Goal: Task Accomplishment & Management: Complete application form

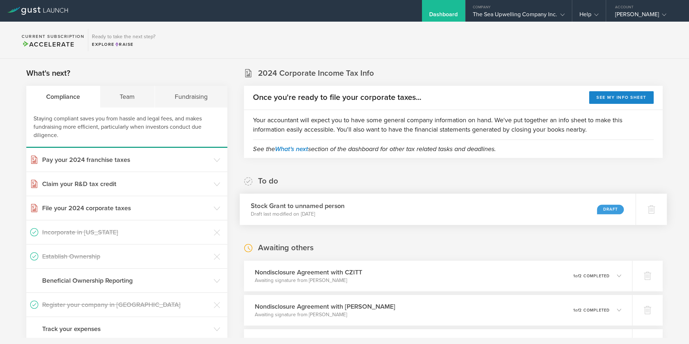
click at [599, 207] on div "Draft" at bounding box center [610, 209] width 27 height 10
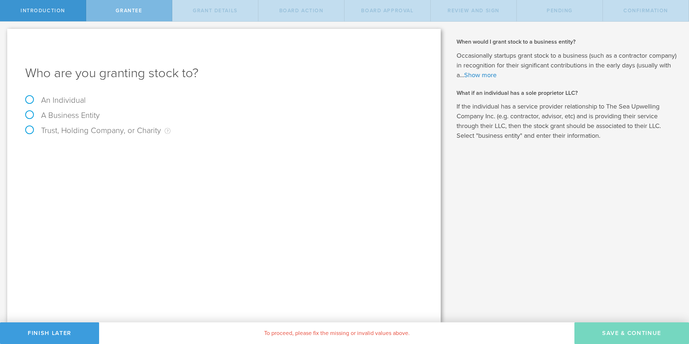
click at [28, 129] on label "Trust, Holding Company, or Charity An individual that has a service provider re…" at bounding box center [97, 130] width 145 height 9
click at [5, 33] on input "Trust, Holding Company, or Charity An individual that has a service provider re…" at bounding box center [2, 28] width 5 height 12
radio input "true"
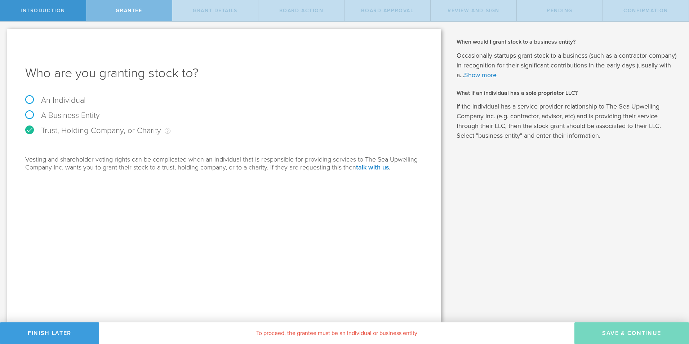
click at [28, 113] on label "A Business Entity" at bounding box center [62, 115] width 75 height 9
click at [5, 33] on input "A Business Entity" at bounding box center [2, 28] width 5 height 12
radio input "true"
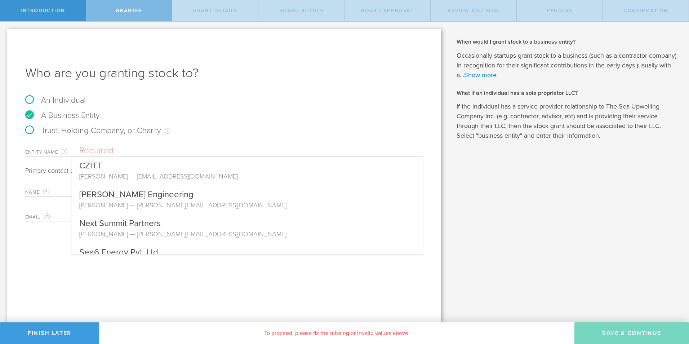
click at [155, 151] on input "text" at bounding box center [250, 150] width 343 height 11
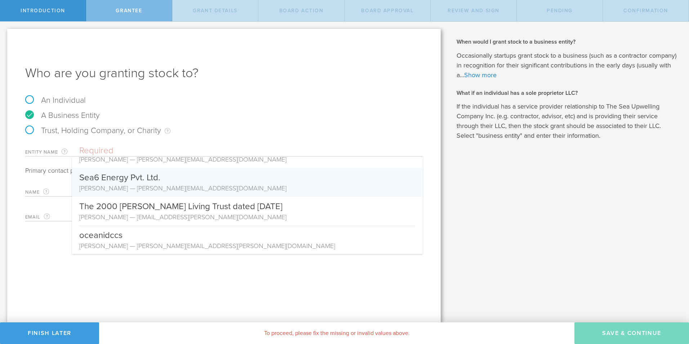
scroll to position [75, 0]
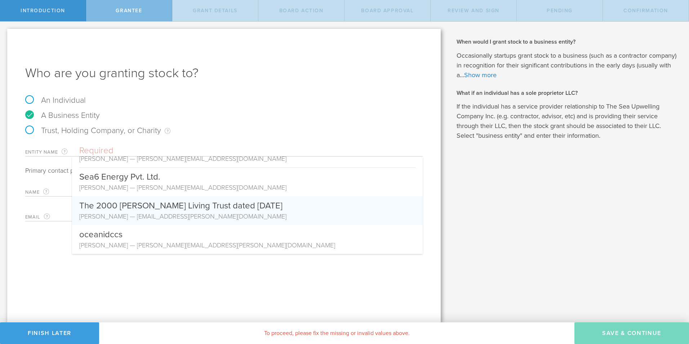
click at [160, 208] on div "The 2000 [PERSON_NAME] Living Trust dated [DATE]" at bounding box center [247, 203] width 336 height 15
type input "The 2000 [PERSON_NAME] Living Trust dated [DATE]"
type input "[PERSON_NAME]"
type input "[EMAIL_ADDRESS][PERSON_NAME][DOMAIN_NAME]"
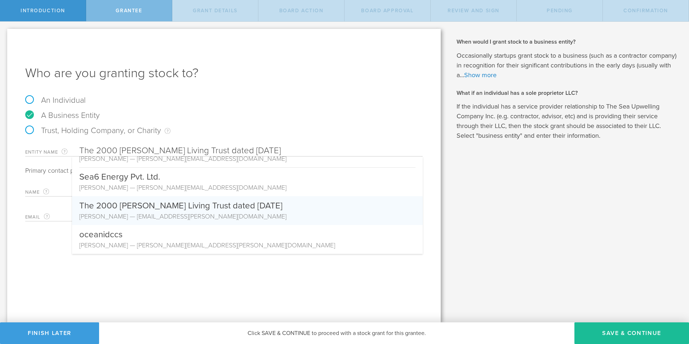
scroll to position [0, 0]
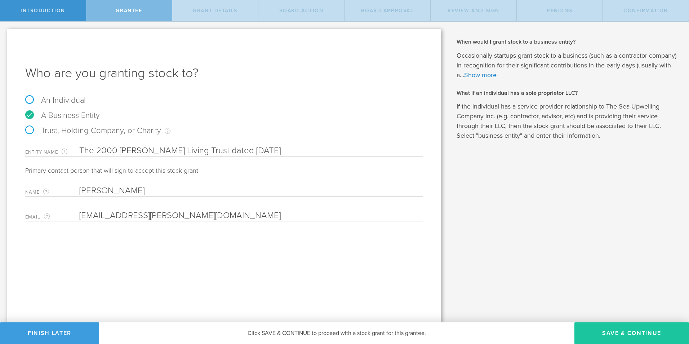
click at [631, 329] on button "Save & Continue" at bounding box center [631, 333] width 115 height 22
type input "48"
type input "12"
select select "none"
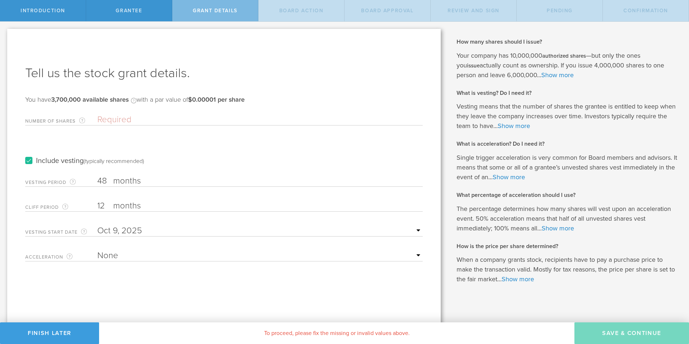
click at [166, 116] on input "Number of Shares The total amount of stock the company is granting to this reci…" at bounding box center [259, 119] width 325 height 11
click at [54, 331] on button "Finish Later" at bounding box center [49, 333] width 99 height 22
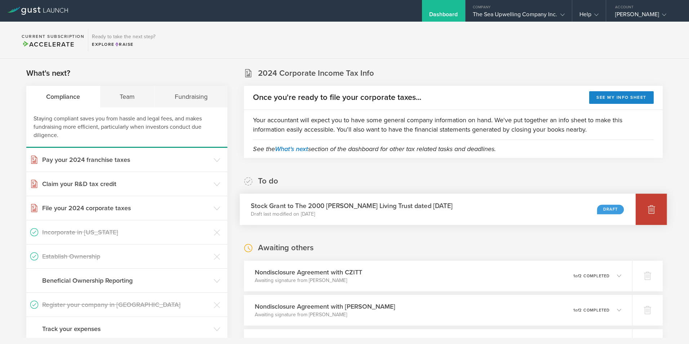
click at [647, 210] on icon at bounding box center [651, 209] width 9 height 9
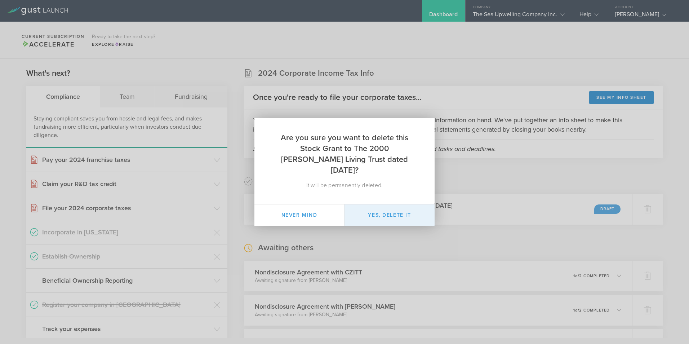
click at [380, 210] on button "Yes, delete it" at bounding box center [389, 215] width 90 height 22
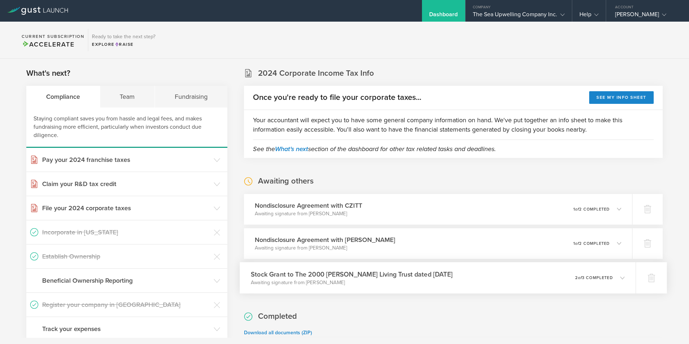
click at [588, 276] on p "2 of 3 completed" at bounding box center [594, 277] width 38 height 4
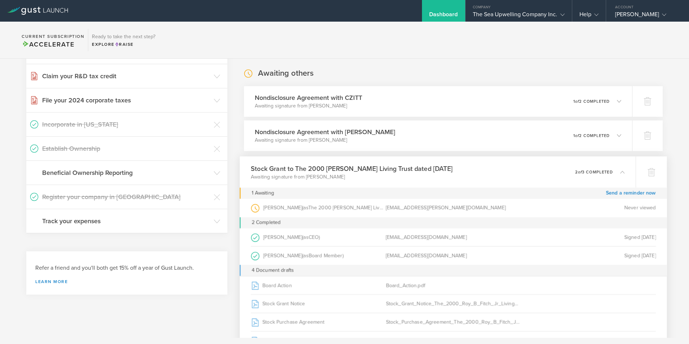
scroll to position [108, 0]
click at [613, 191] on link "Send a reminder now" at bounding box center [630, 192] width 50 height 11
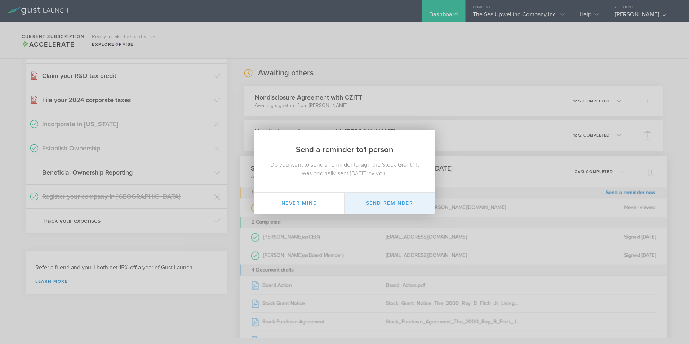
click at [390, 203] on button "Send Reminder" at bounding box center [389, 203] width 90 height 22
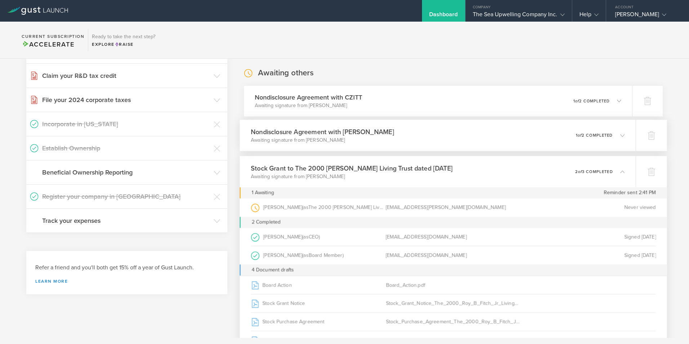
click at [499, 138] on div "Nondisclosure Agreement with Aashish Yadav Awaiting signature from Aashish Yada…" at bounding box center [437, 135] width 396 height 31
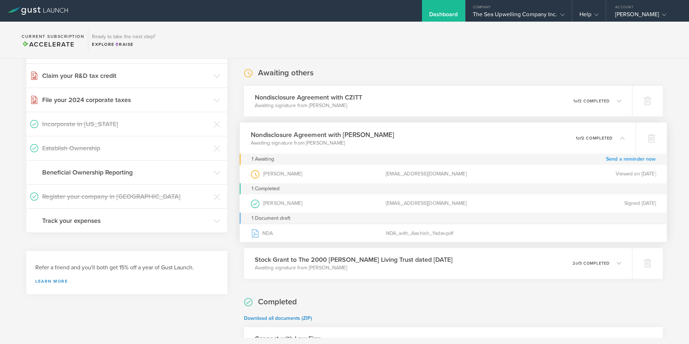
click at [632, 160] on link "Send a reminder now" at bounding box center [630, 158] width 50 height 11
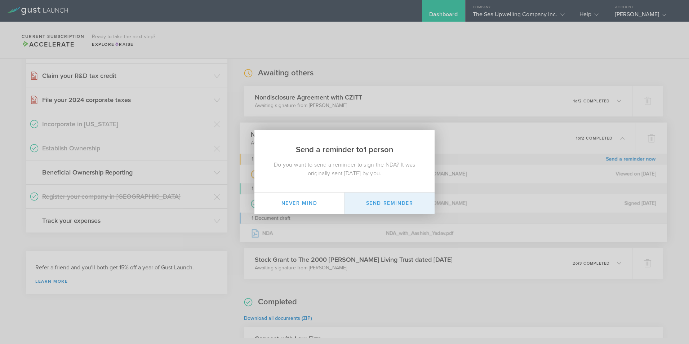
click at [388, 200] on button "Send Reminder" at bounding box center [389, 203] width 90 height 22
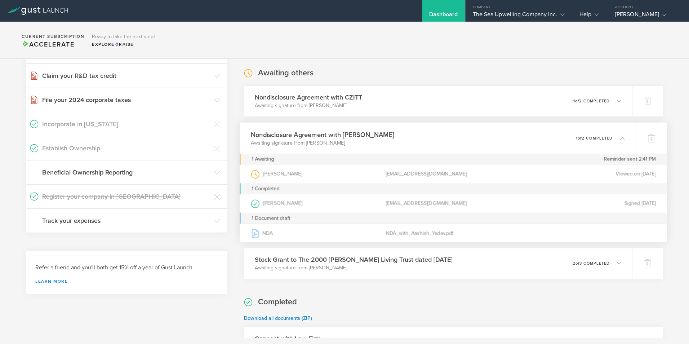
click at [464, 72] on div "Awaiting others Nondisclosure Agreement with CZITT Awaiting signature from Dona…" at bounding box center [453, 173] width 418 height 211
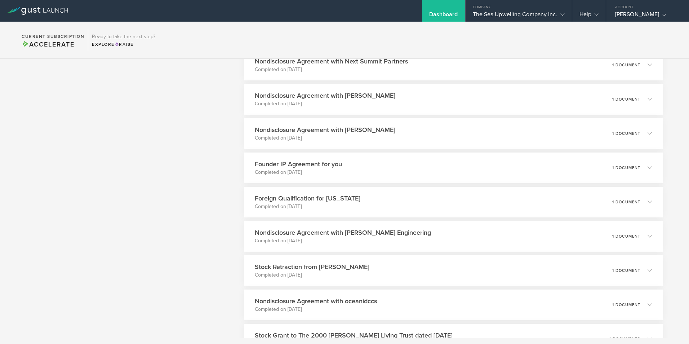
scroll to position [540, 0]
